Goal: Task Accomplishment & Management: Manage account settings

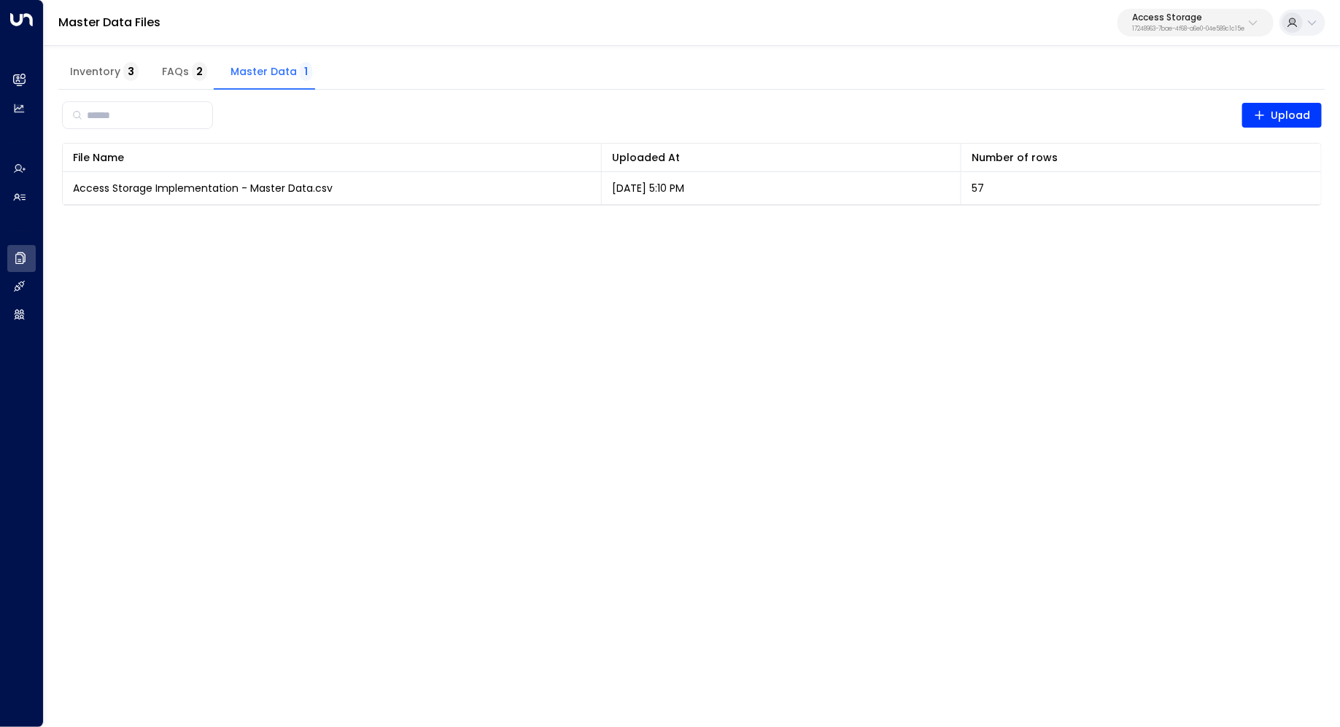
click at [104, 74] on span "Inventory 3" at bounding box center [104, 72] width 69 height 13
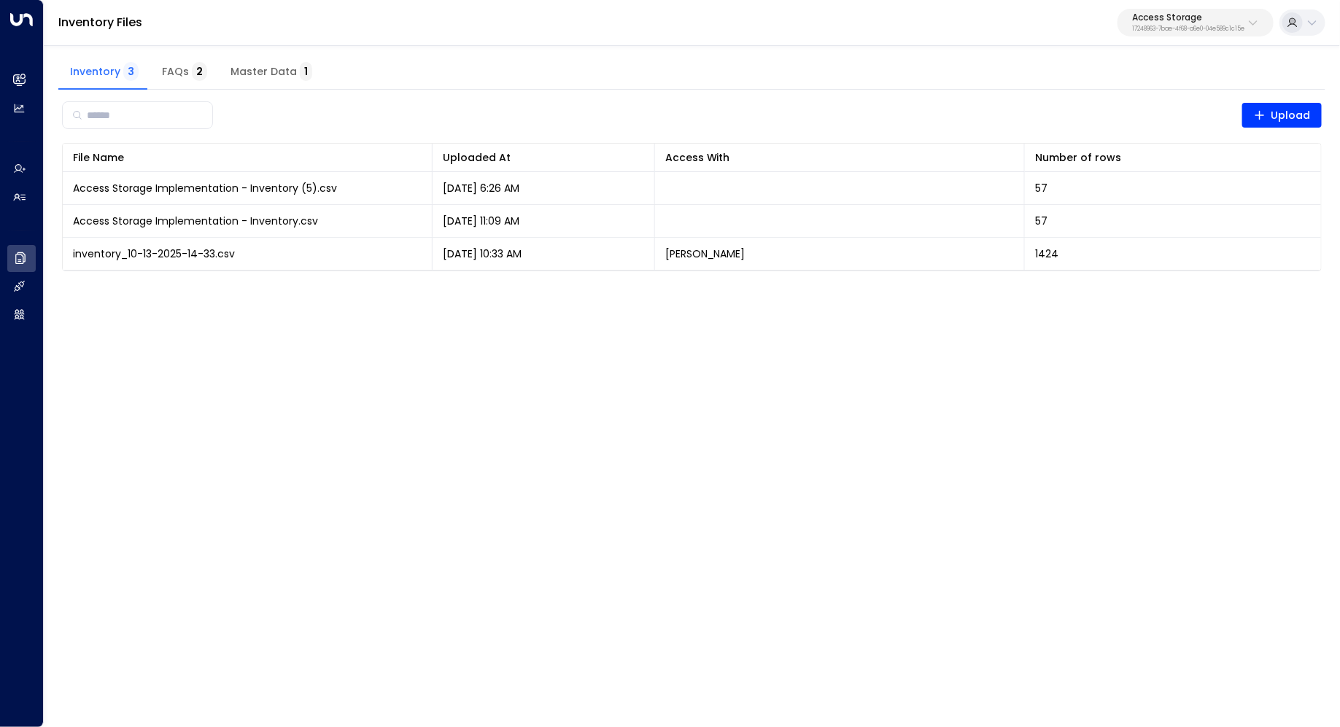
click at [162, 77] on span "FAQs 2" at bounding box center [184, 72] width 45 height 13
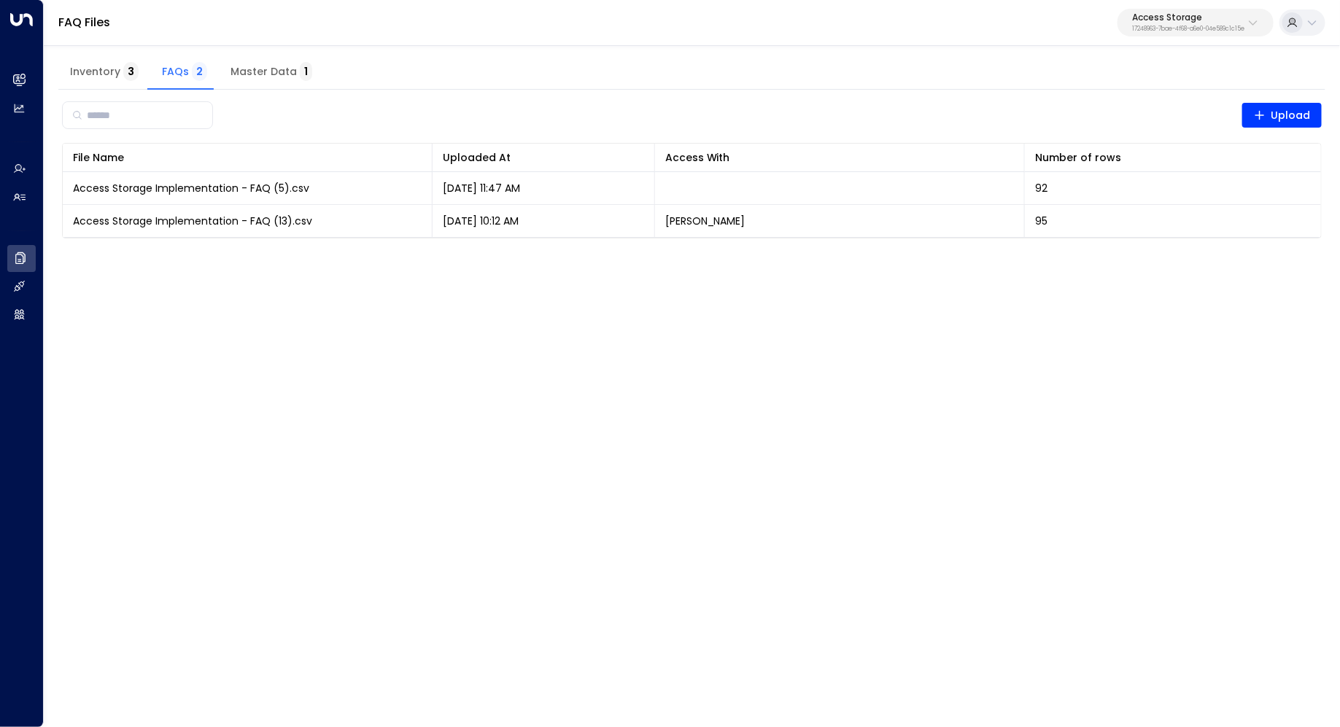
click at [258, 78] on span "Master Data 1" at bounding box center [271, 72] width 82 height 13
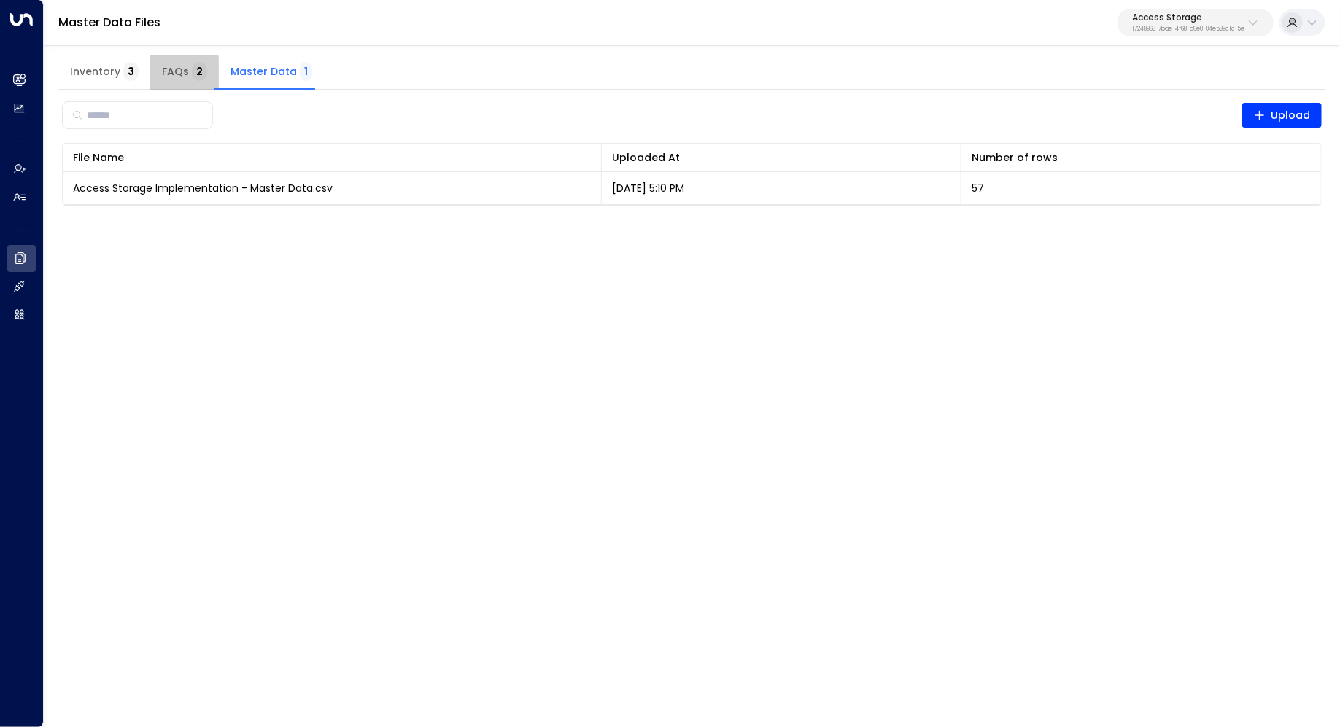
click at [179, 78] on span "FAQs 2" at bounding box center [184, 72] width 45 height 13
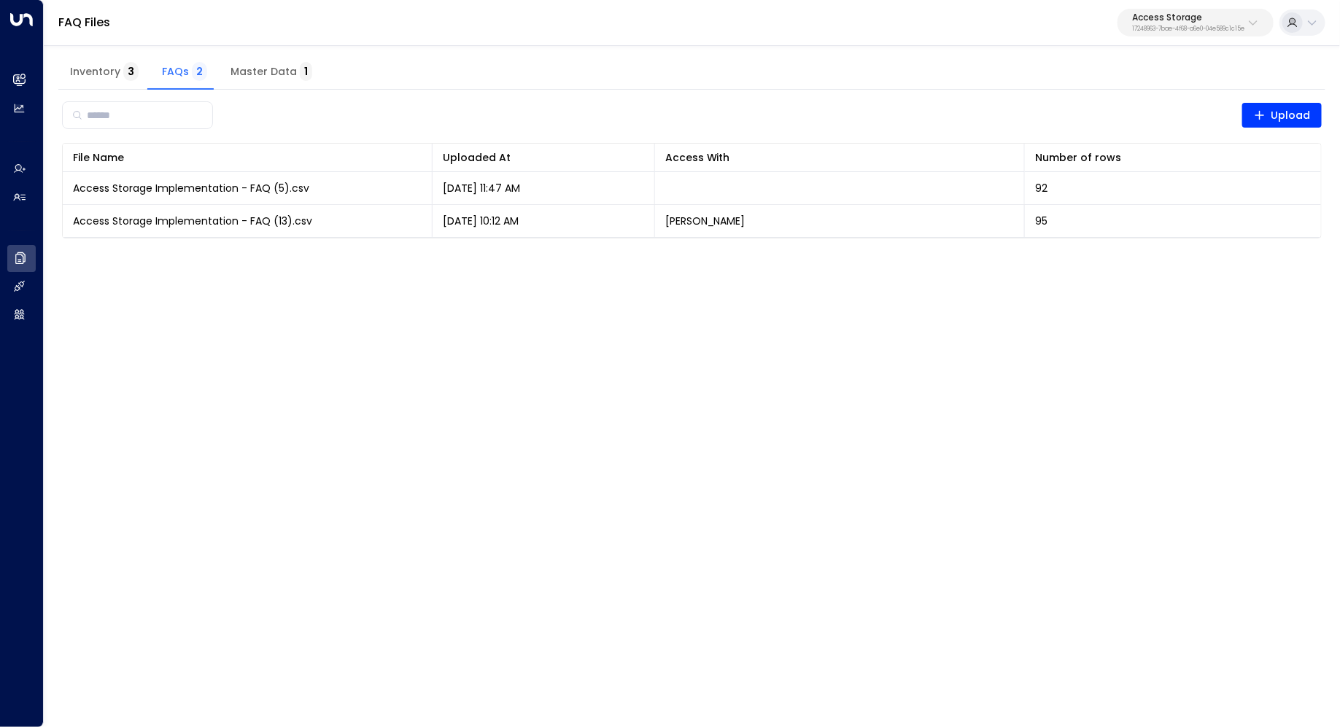
click at [96, 74] on span "Inventory 3" at bounding box center [104, 72] width 69 height 13
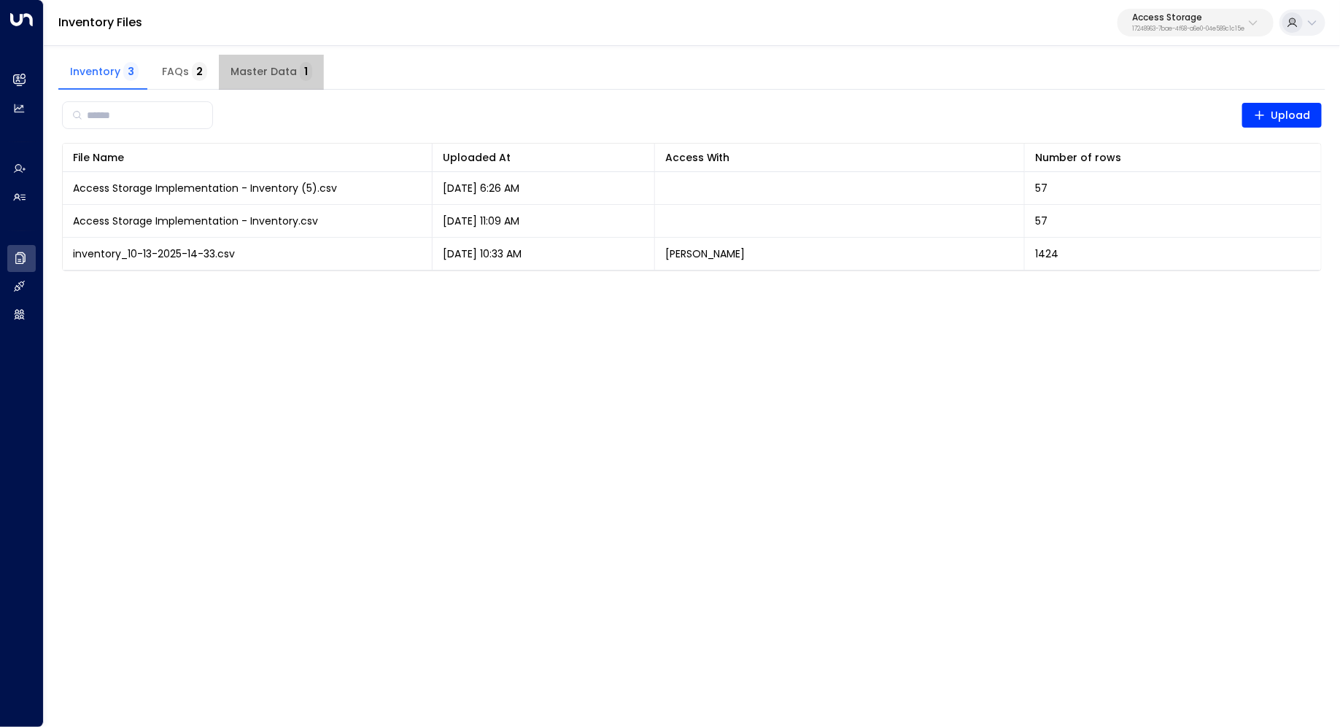
click at [269, 74] on span "Master Data 1" at bounding box center [271, 72] width 82 height 13
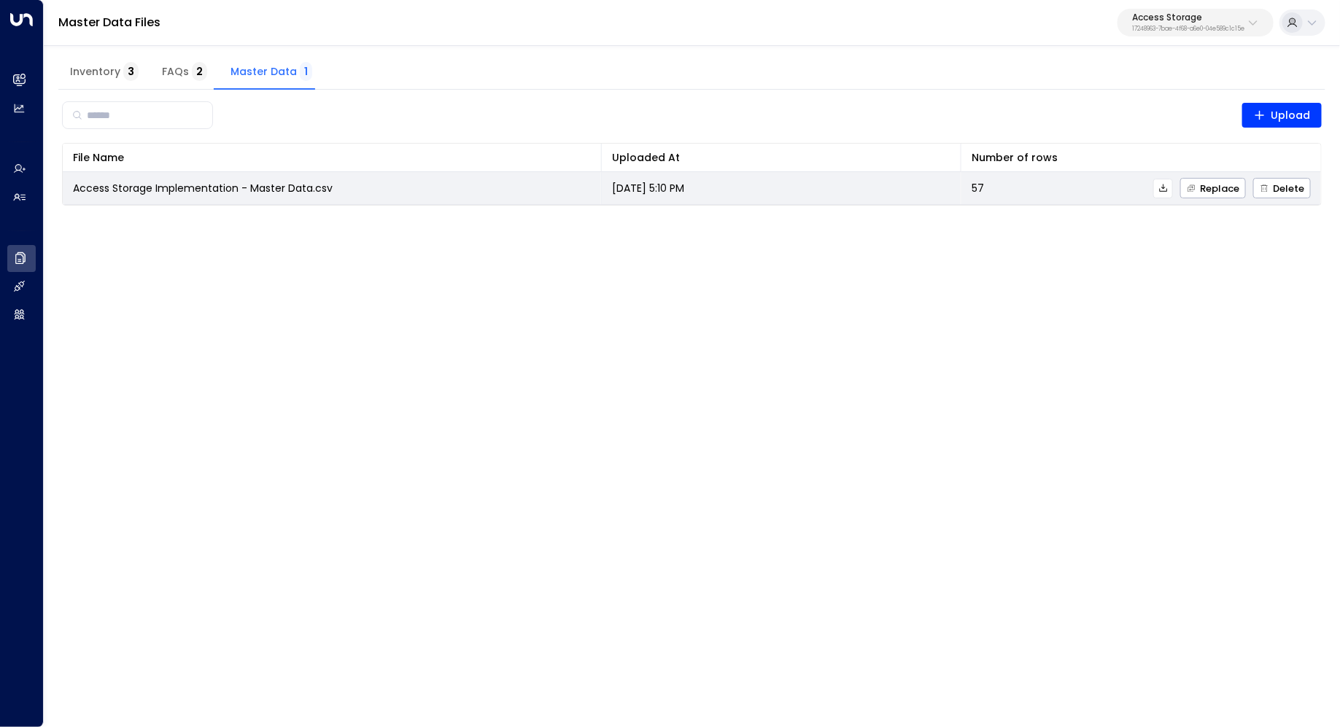
click at [233, 187] on span "Access Storage Implementation - Master Data.csv" at bounding box center [203, 188] width 260 height 15
click at [1163, 186] on icon at bounding box center [1163, 188] width 10 height 10
click at [827, 182] on td "[DATE] 5:10 PM" at bounding box center [782, 188] width 360 height 32
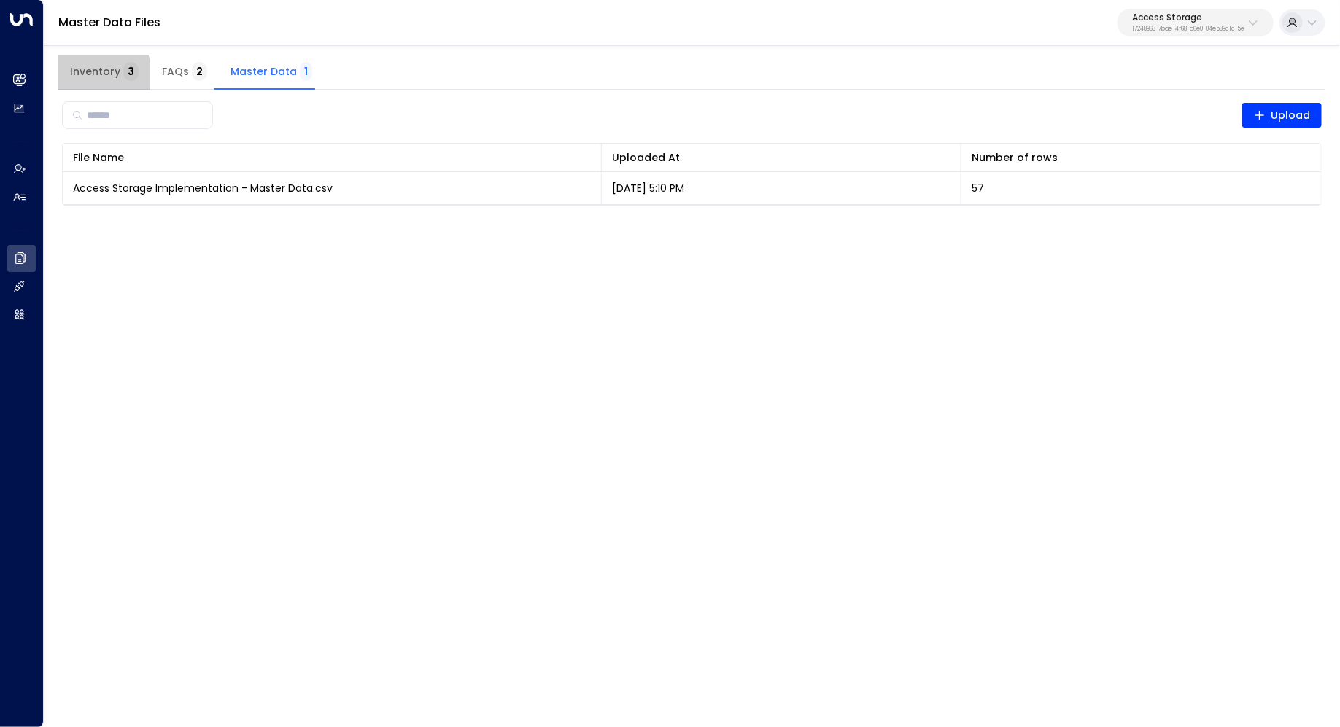
click at [82, 75] on span "Inventory 3" at bounding box center [104, 72] width 69 height 13
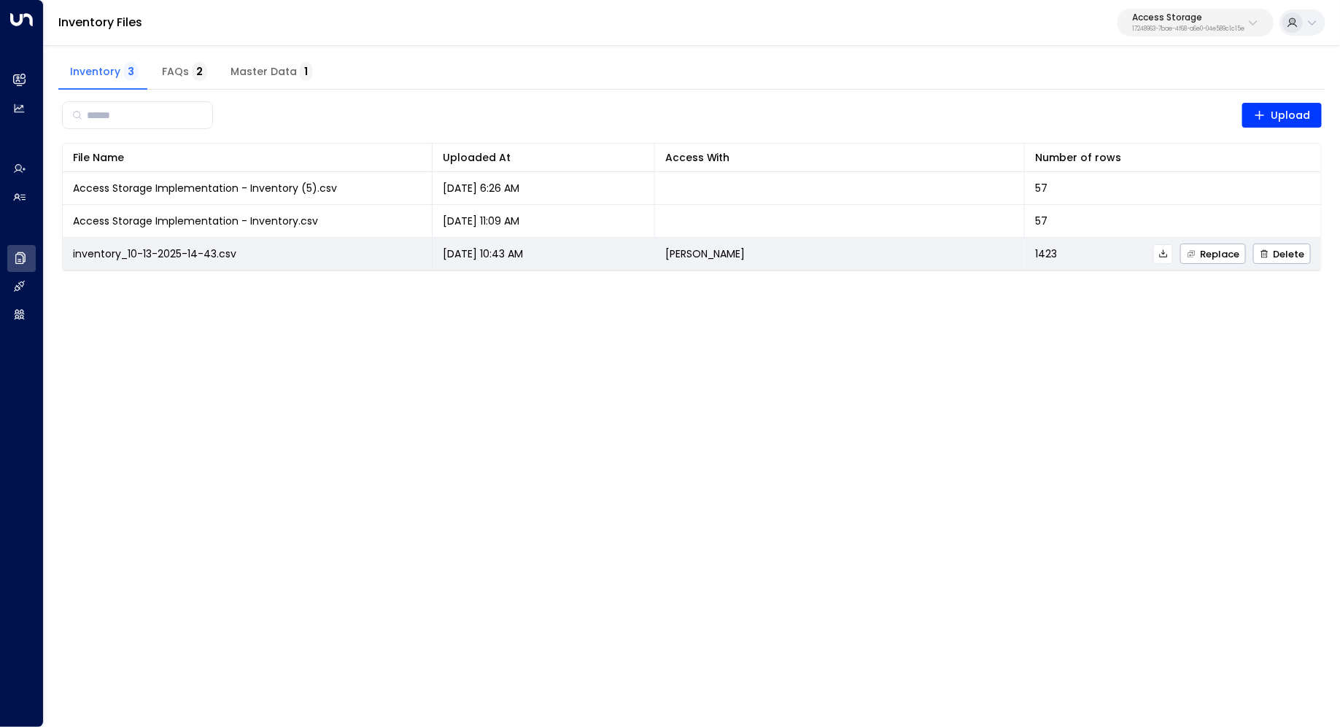
click at [980, 267] on td "[PERSON_NAME]" at bounding box center [840, 254] width 370 height 32
click at [1166, 249] on icon at bounding box center [1163, 253] width 8 height 8
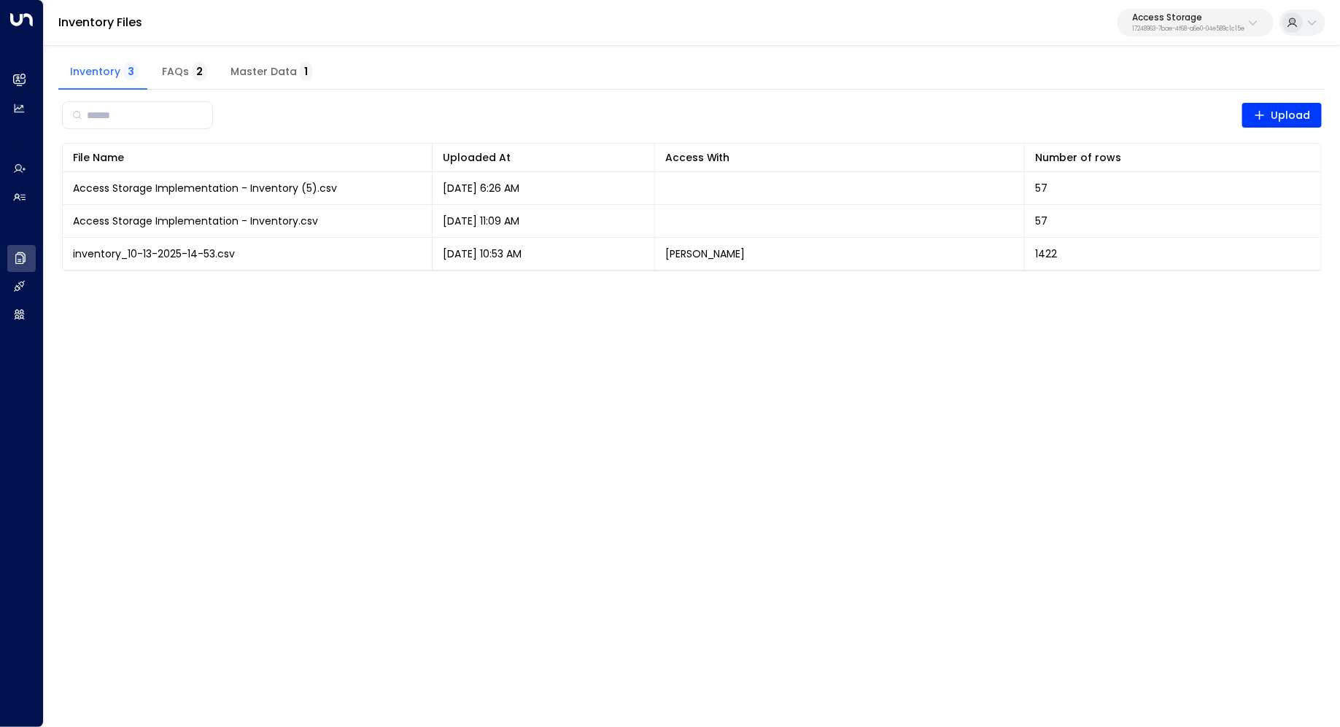
click at [265, 63] on button "Master Data 1" at bounding box center [271, 72] width 105 height 35
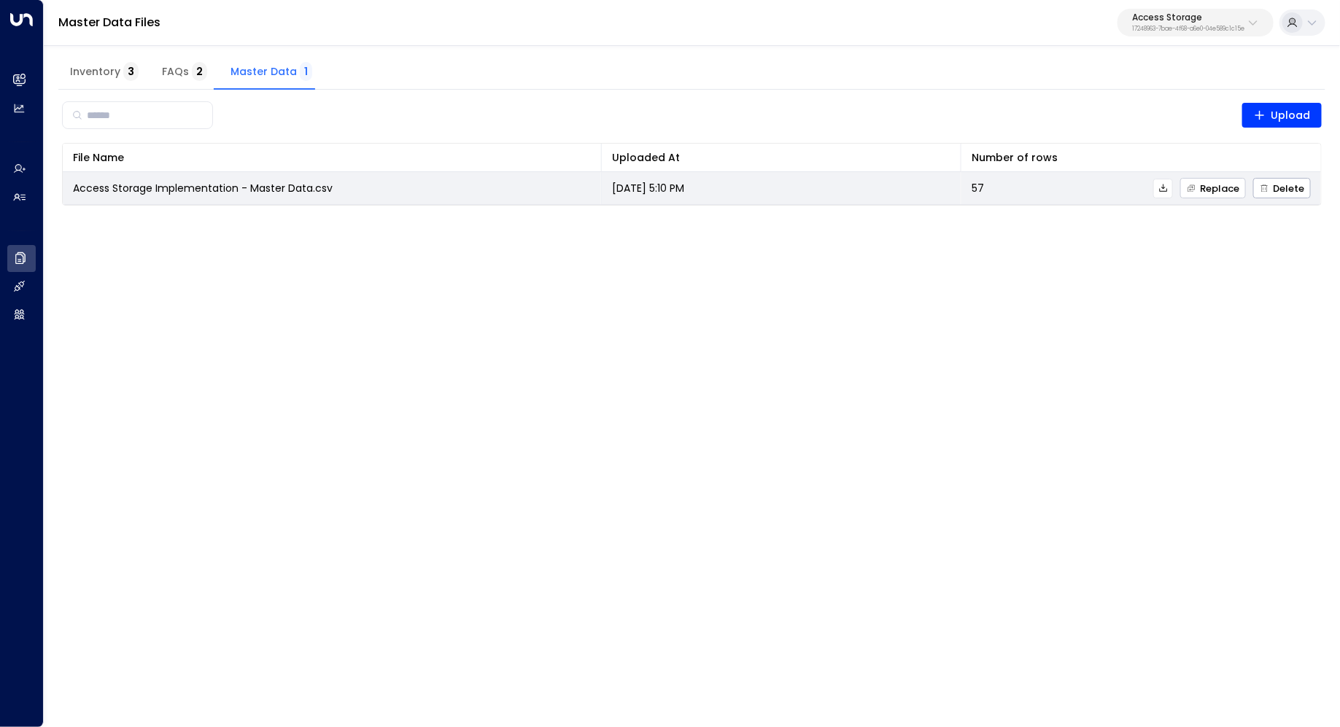
click at [1212, 188] on span "Replace" at bounding box center [1213, 188] width 53 height 9
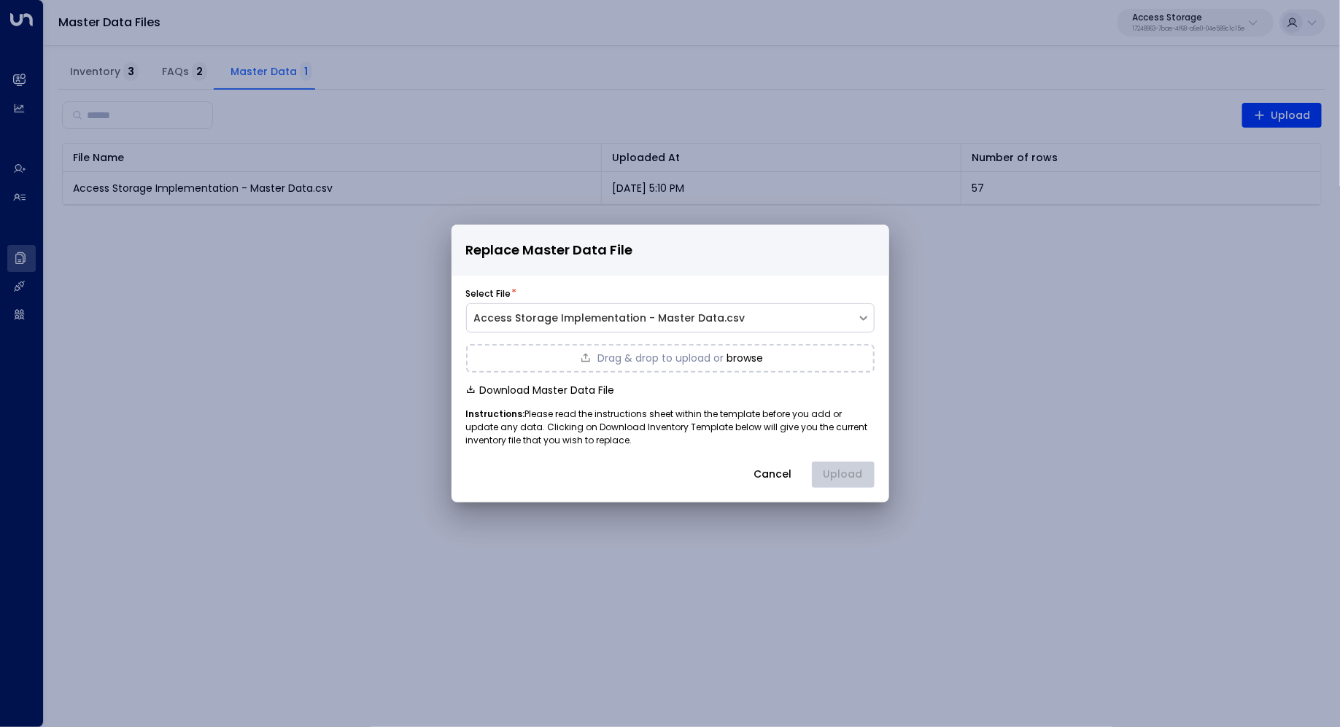
click at [754, 349] on div "Drag & drop to upload or browse" at bounding box center [670, 358] width 408 height 28
click at [853, 471] on button "Upload" at bounding box center [843, 475] width 63 height 26
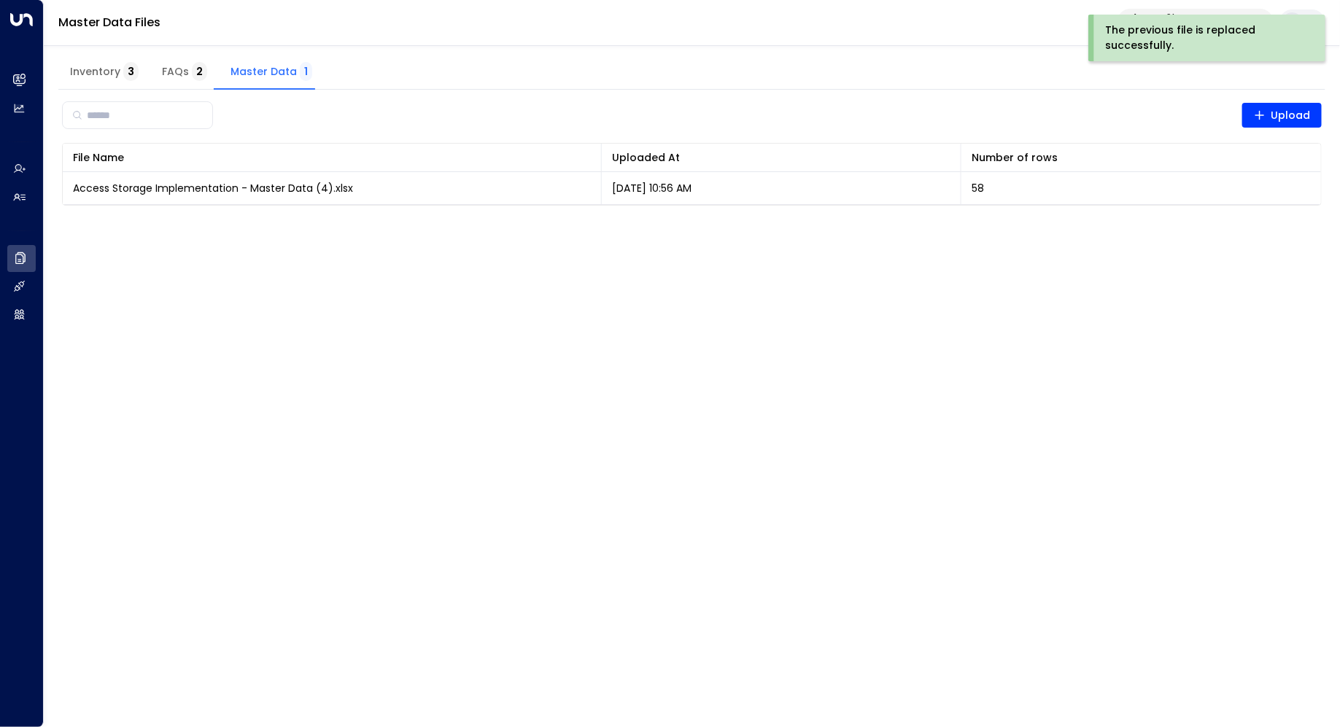
click at [104, 69] on span "Inventory 3" at bounding box center [104, 72] width 69 height 13
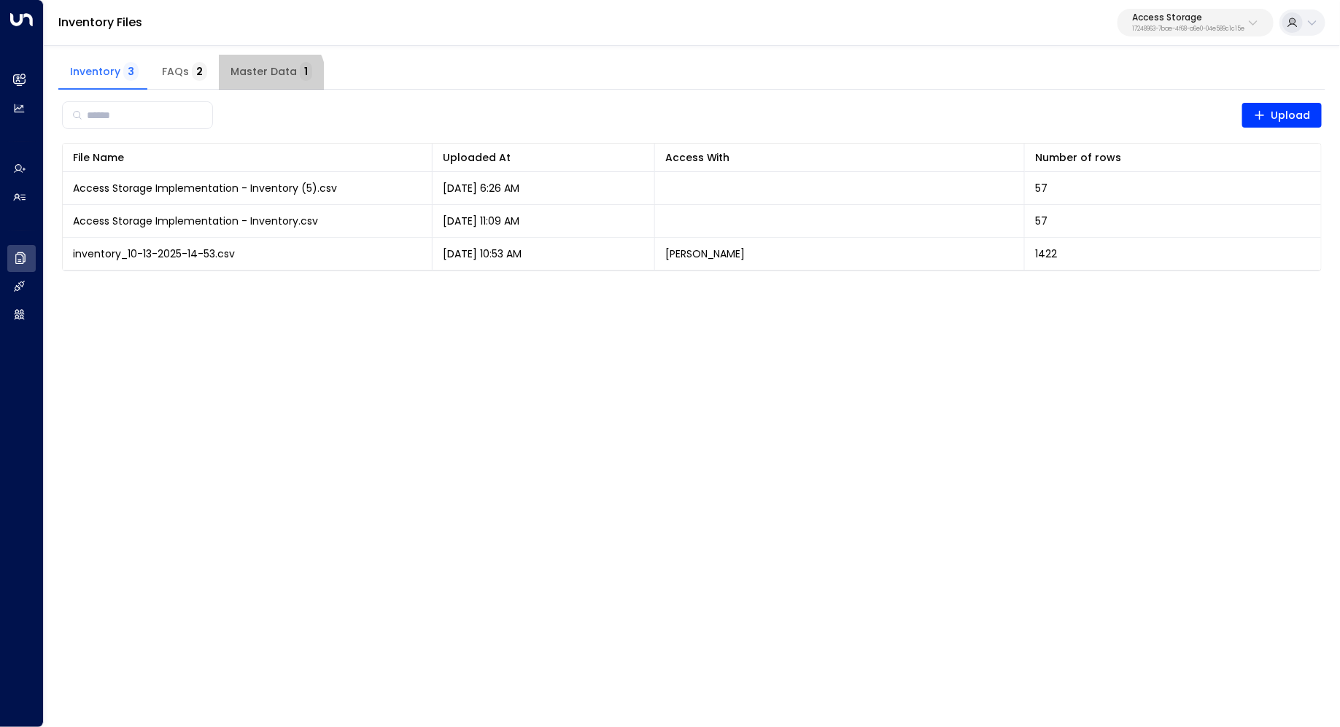
click at [257, 81] on button "Master Data 1" at bounding box center [271, 72] width 105 height 35
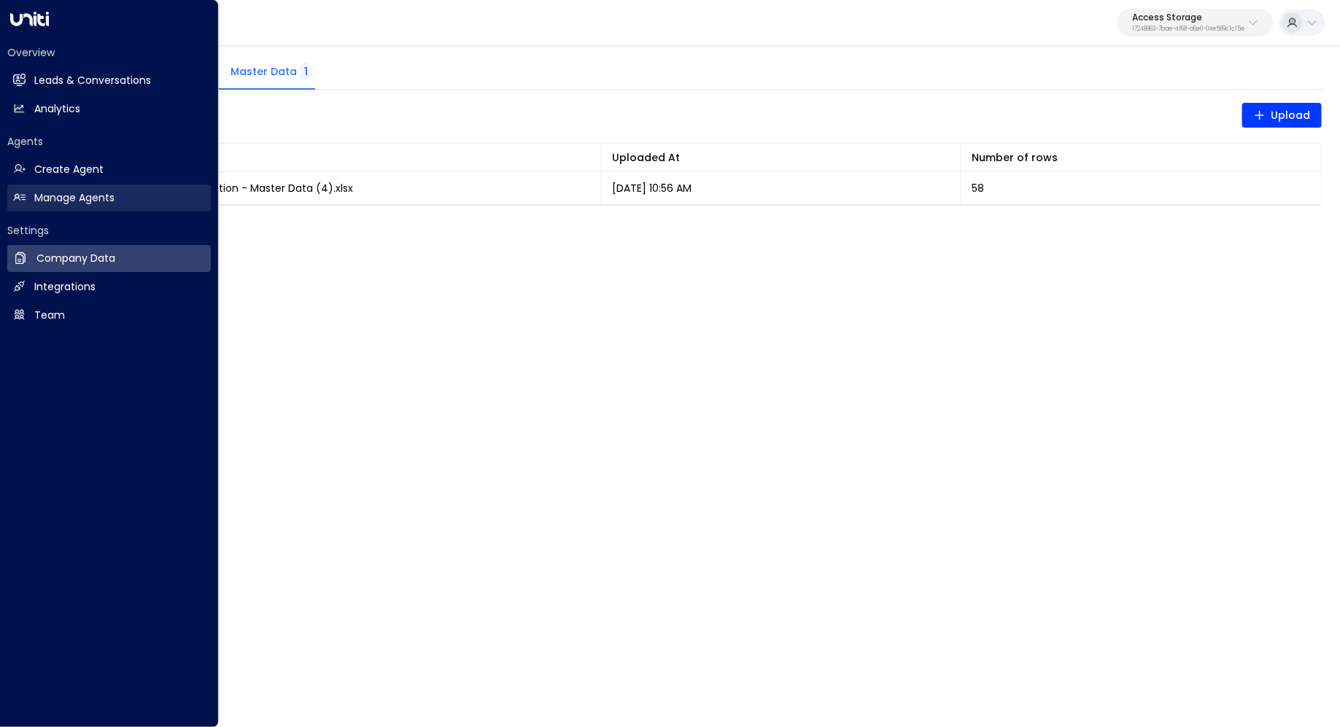
click at [69, 200] on h2 "Manage Agents" at bounding box center [74, 197] width 80 height 15
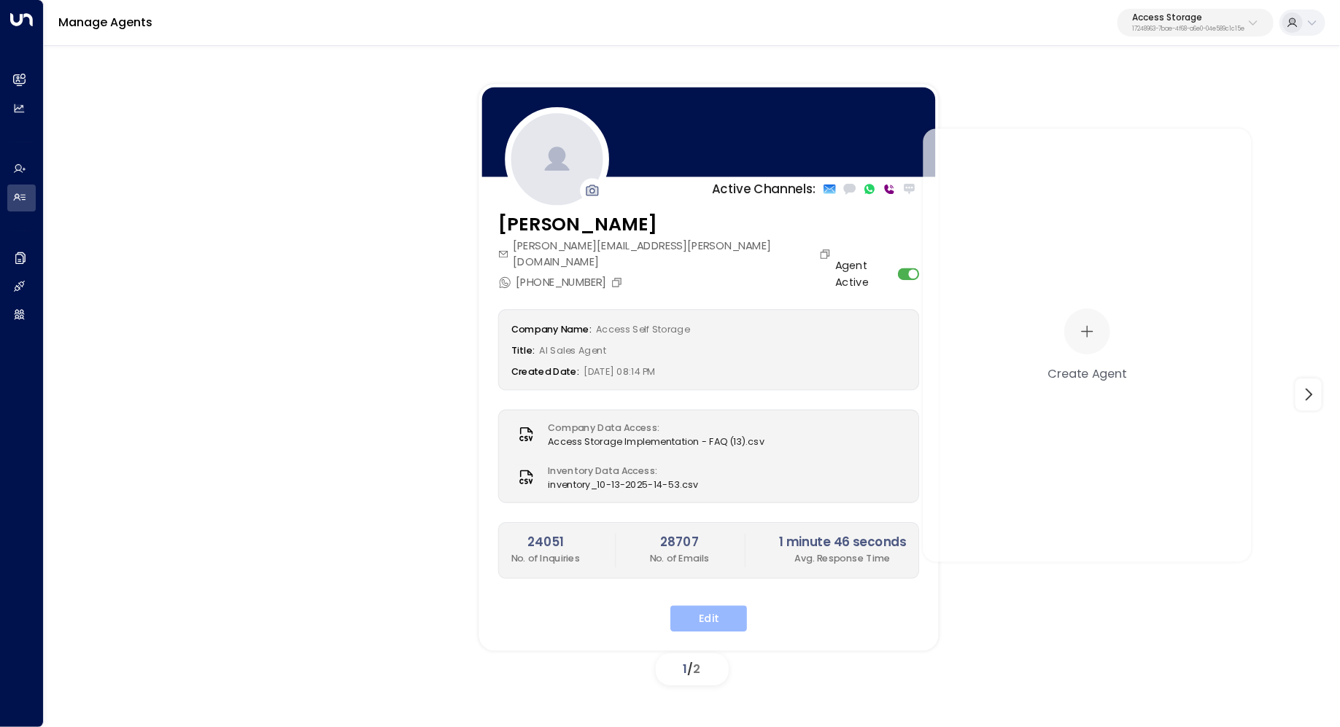
click at [721, 608] on button "Edit" at bounding box center [708, 619] width 77 height 26
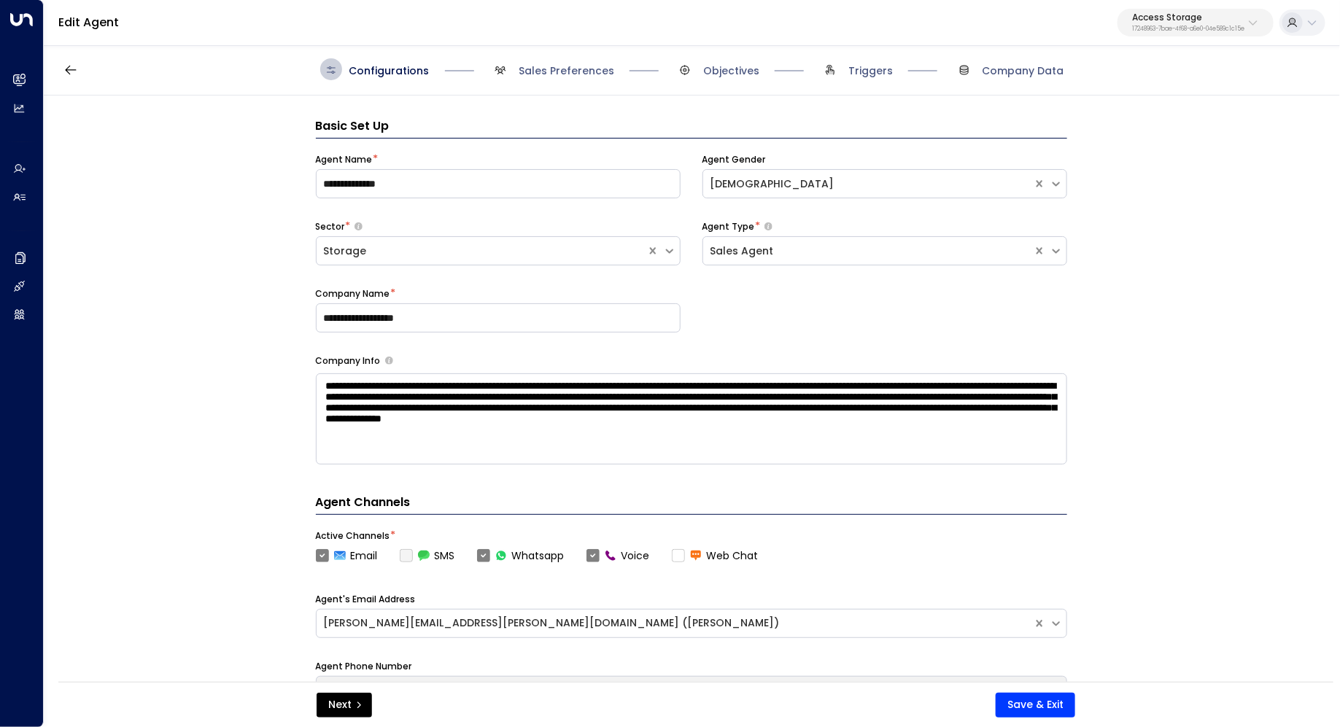
scroll to position [22, 0]
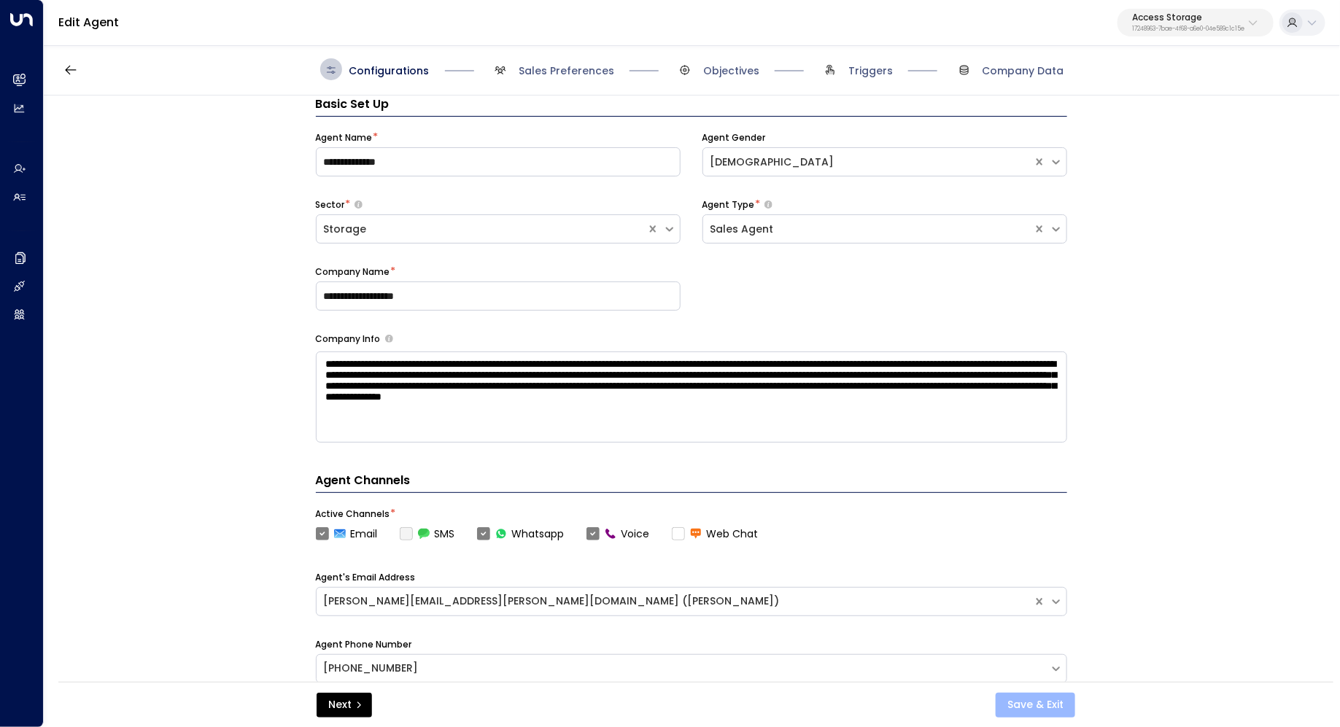
click at [1035, 707] on button "Save & Exit" at bounding box center [1036, 705] width 80 height 25
